Goal: Find specific fact: Find specific fact

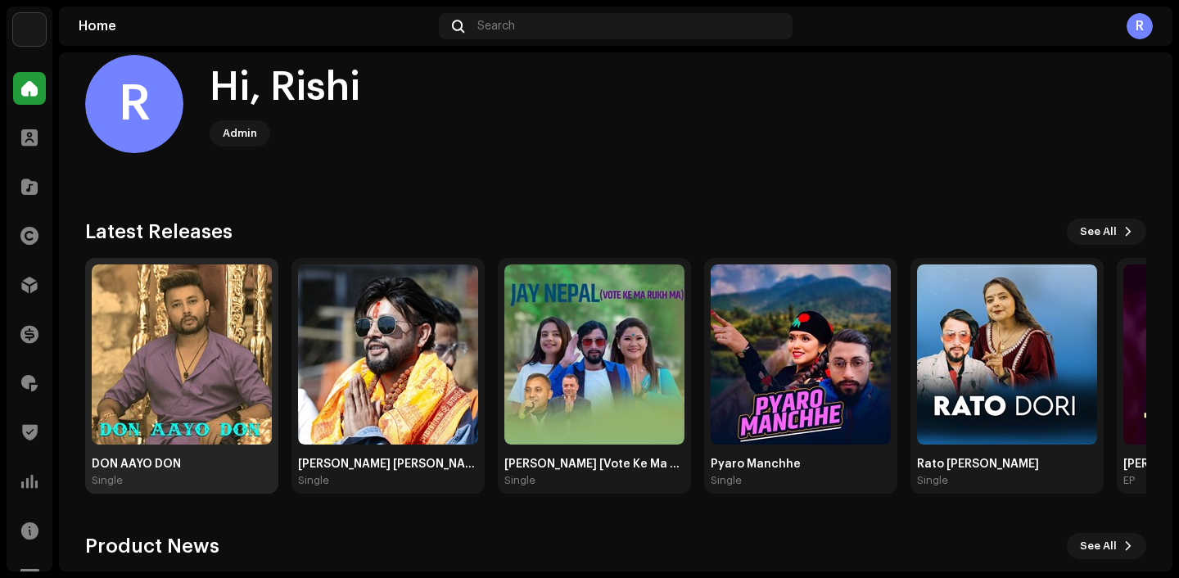
scroll to position [28, 0]
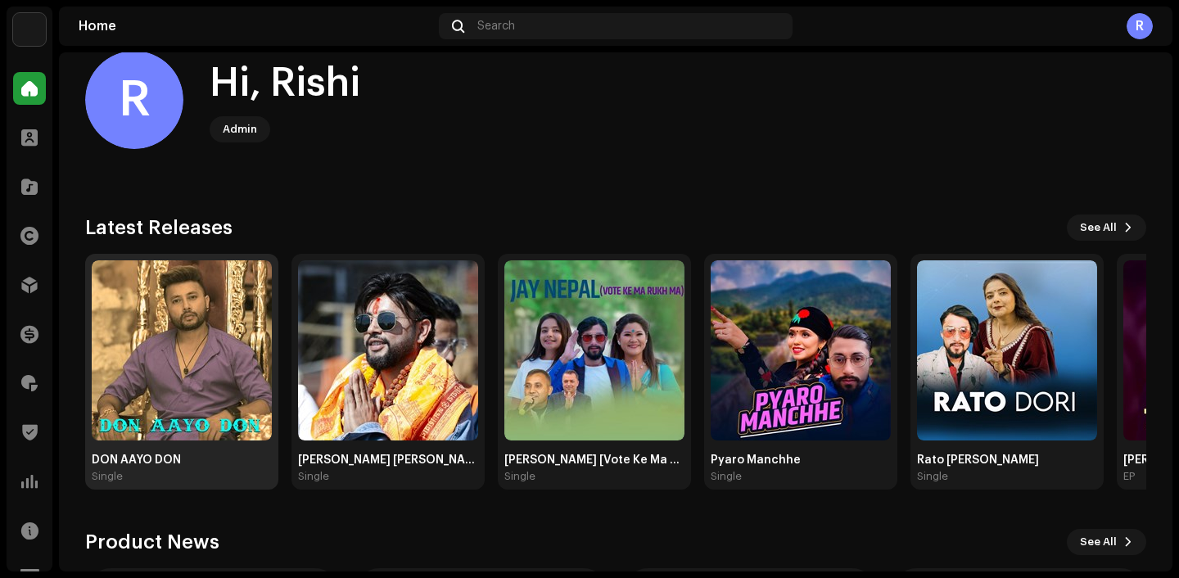
click at [196, 346] on img at bounding box center [182, 350] width 180 height 180
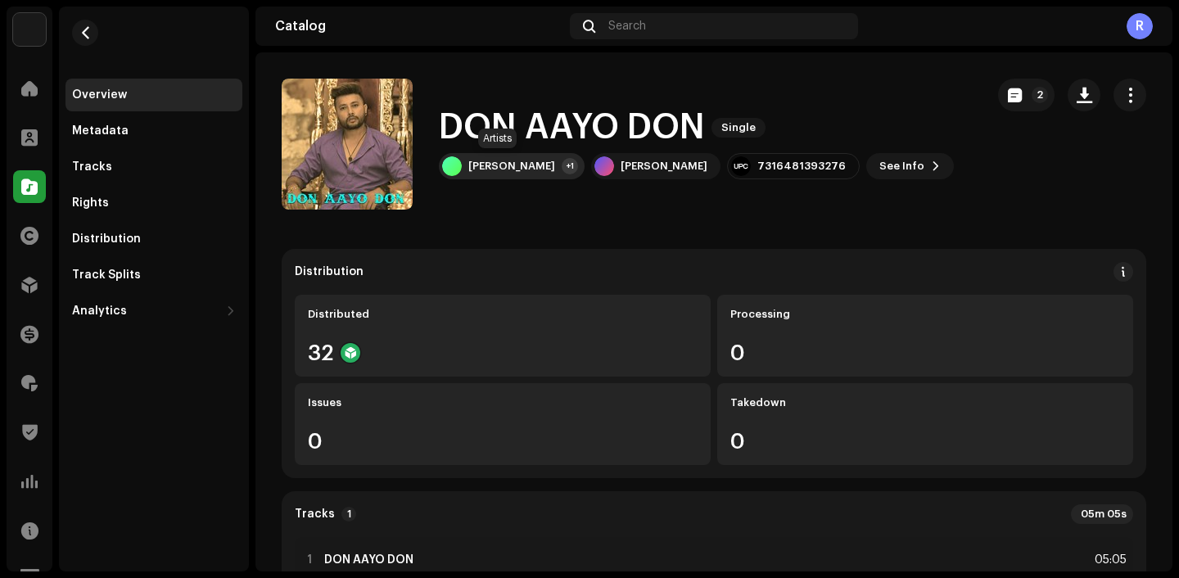
click at [500, 173] on div "[PERSON_NAME] +1" at bounding box center [512, 166] width 146 height 26
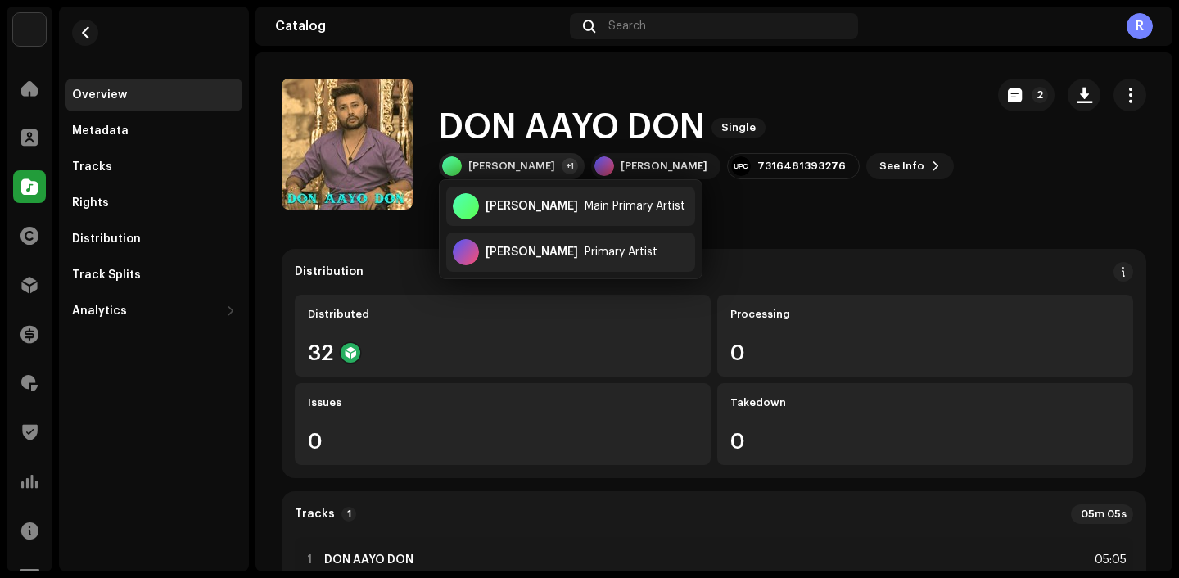
click at [500, 173] on div "[PERSON_NAME] +1" at bounding box center [512, 166] width 146 height 26
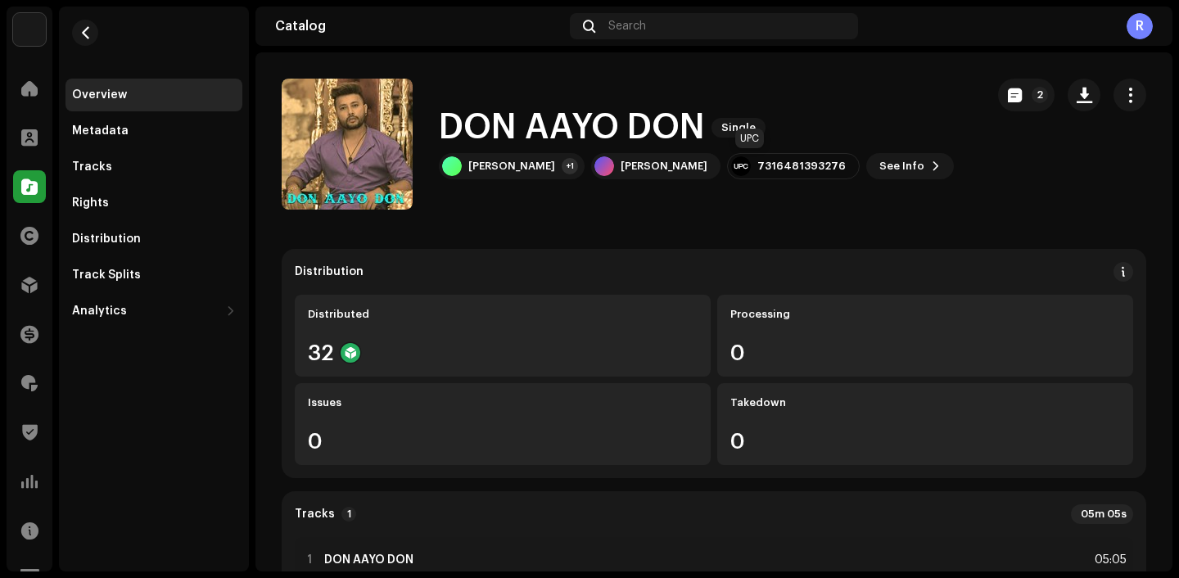
click at [768, 168] on div "7316481393276" at bounding box center [801, 166] width 88 height 13
copy div "7316481393276"
click at [66, 25] on re-m-nav-back at bounding box center [84, 43] width 39 height 72
click at [89, 36] on span "button" at bounding box center [85, 32] width 12 height 13
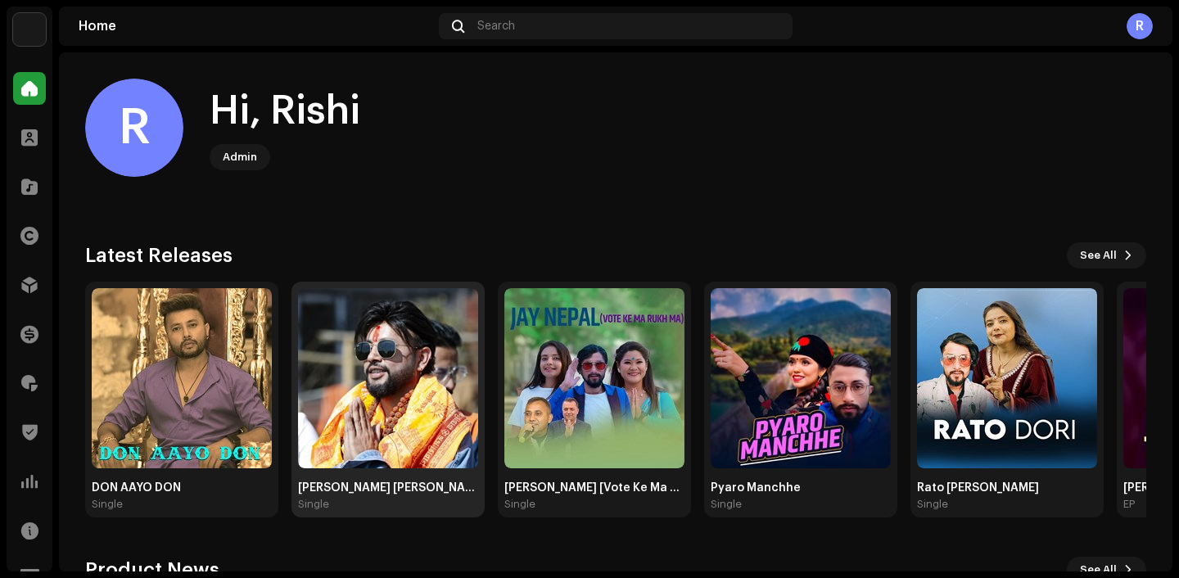
click at [384, 373] on img at bounding box center [388, 378] width 180 height 180
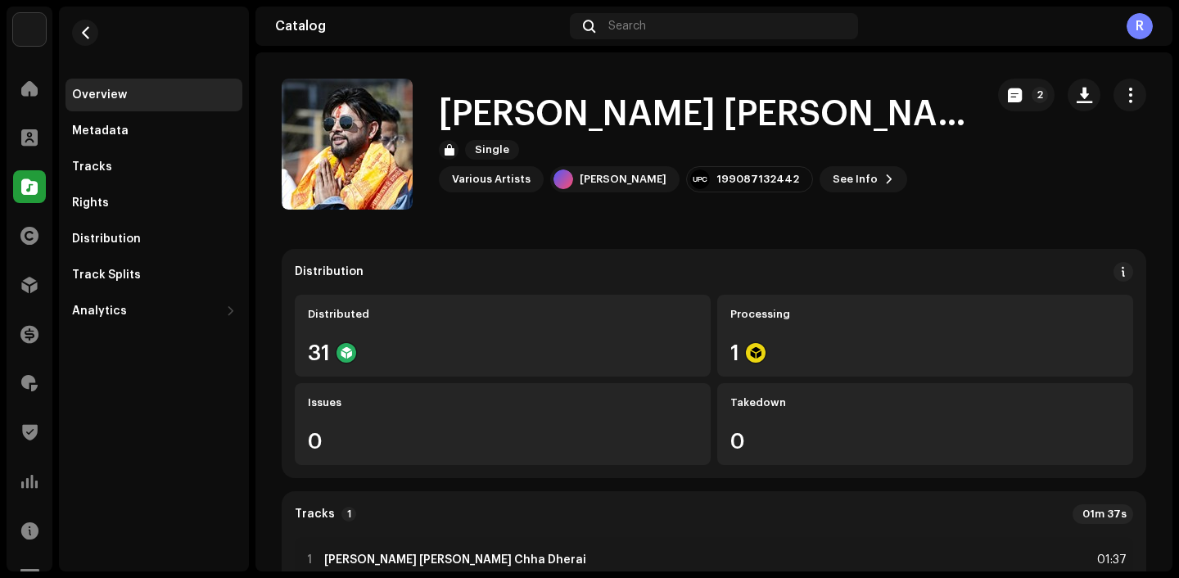
click at [481, 174] on div "Various Artists" at bounding box center [491, 179] width 79 height 13
click at [851, 174] on button "See Info" at bounding box center [864, 179] width 88 height 26
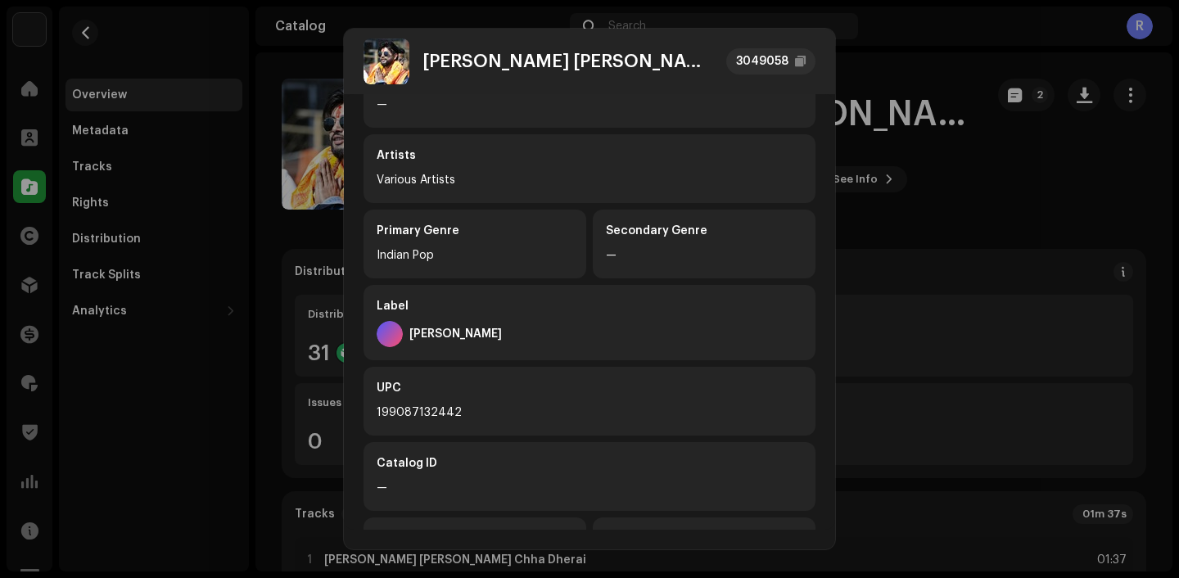
scroll to position [266, 0]
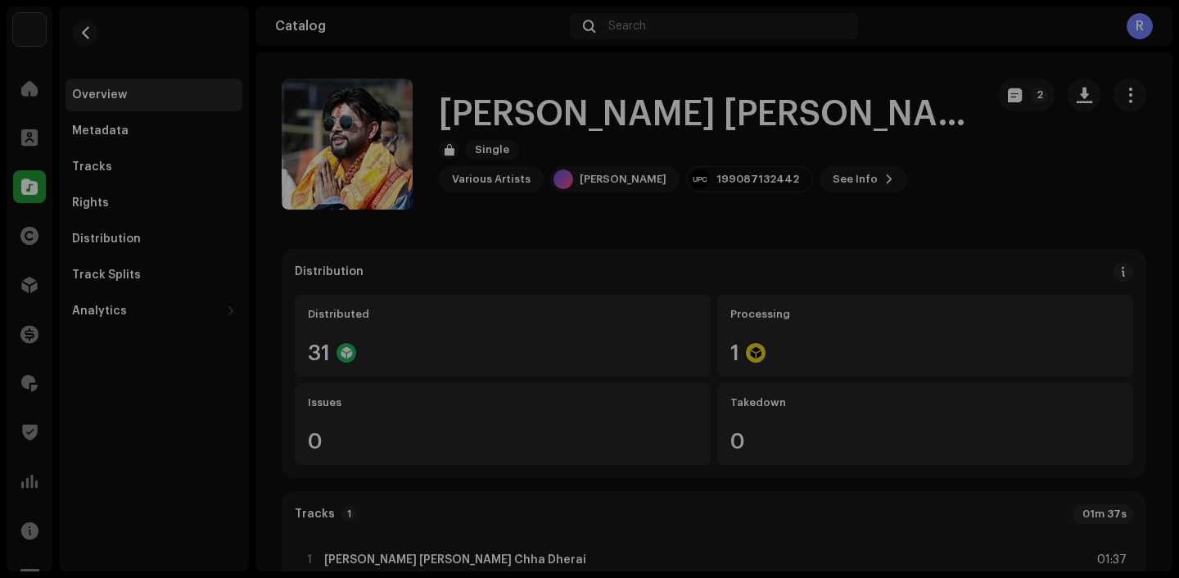
click at [841, 181] on div "[PERSON_NAME] [PERSON_NAME] Chha Dherai 3049058 Metadata Distribution Metadata …" at bounding box center [589, 289] width 1179 height 578
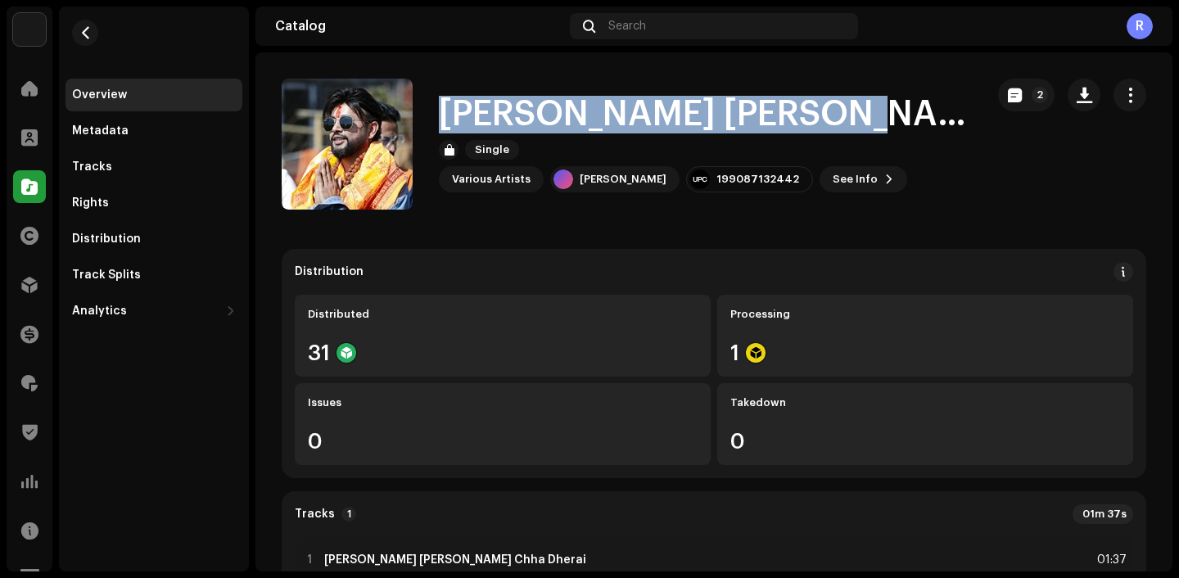
drag, startPoint x: 443, startPoint y: 115, endPoint x: 870, endPoint y: 116, distance: 427.4
click at [870, 116] on h1 "[PERSON_NAME] [PERSON_NAME] Chha Dherai" at bounding box center [705, 115] width 533 height 38
copy h1 "[PERSON_NAME] [PERSON_NAME] Chha Dhera"
